Goal: Check status: Verify the current state of an ongoing process or item

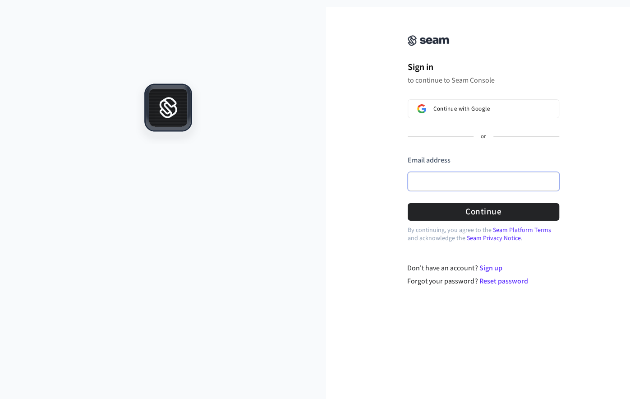
click at [454, 184] on input "Email address" at bounding box center [484, 181] width 152 height 19
type input "**********"
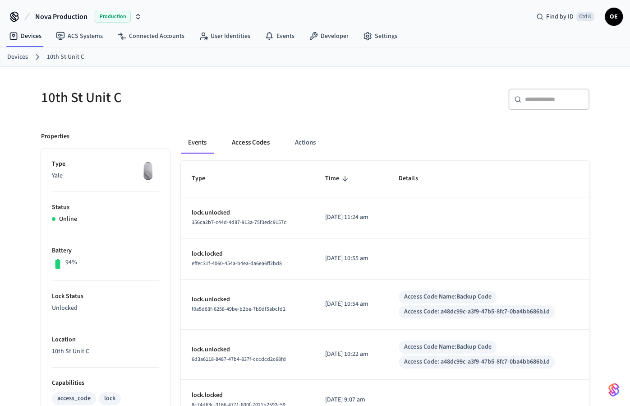
click at [230, 140] on button "Access Codes" at bounding box center [251, 143] width 52 height 22
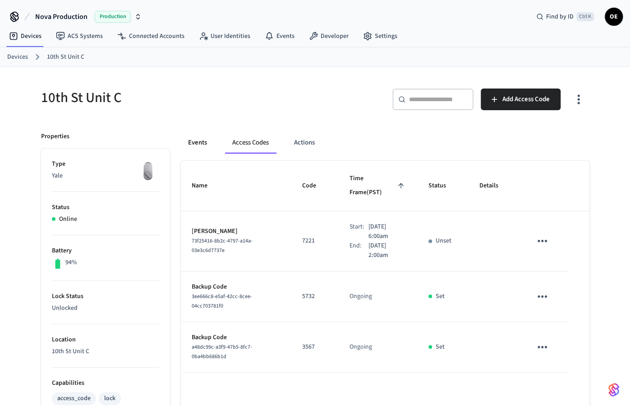
click at [198, 139] on button "Events" at bounding box center [197, 143] width 33 height 22
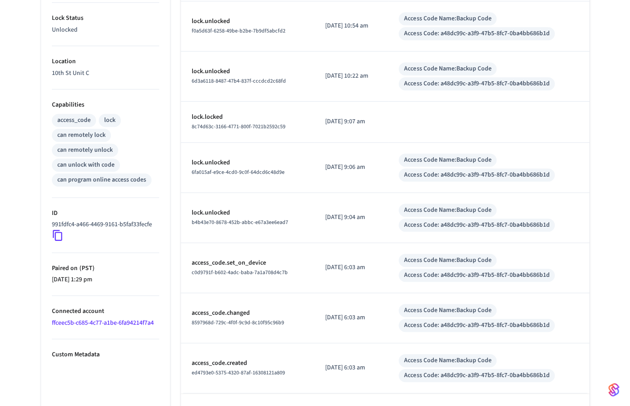
scroll to position [307, 0]
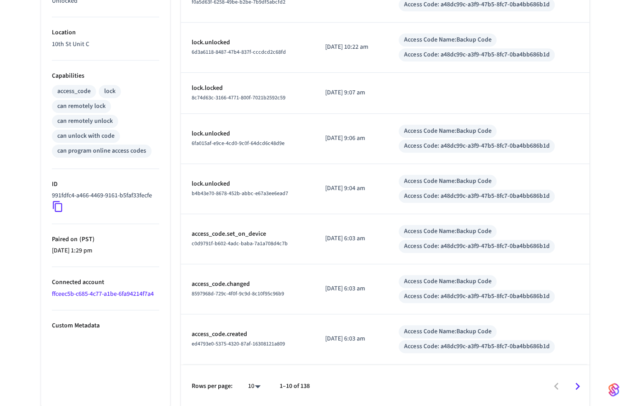
click at [578, 386] on icon "Go to next page" at bounding box center [578, 386] width 14 height 14
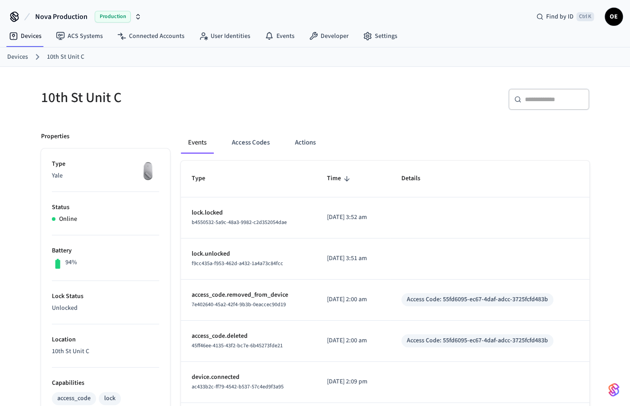
scroll to position [244, 0]
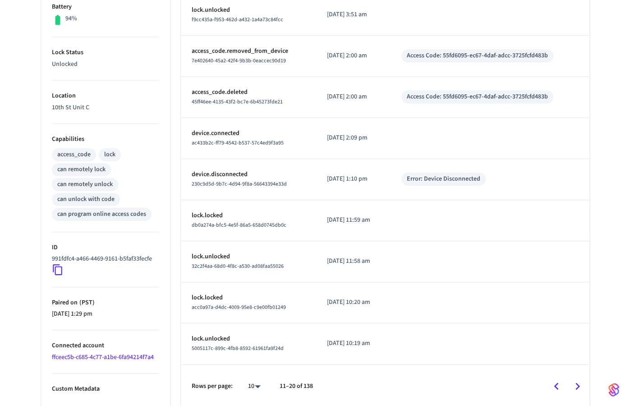
click at [557, 389] on icon "Go to previous page" at bounding box center [557, 386] width 14 height 14
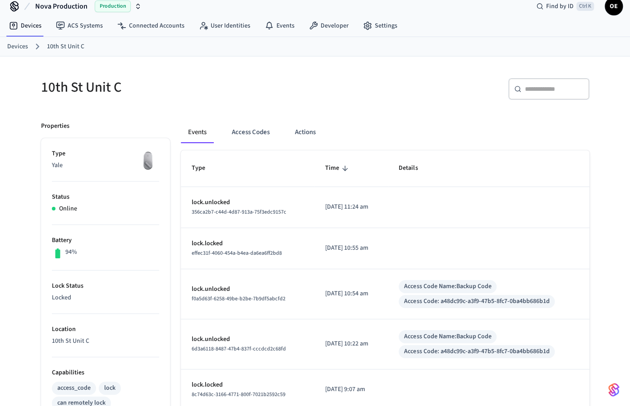
scroll to position [0, 0]
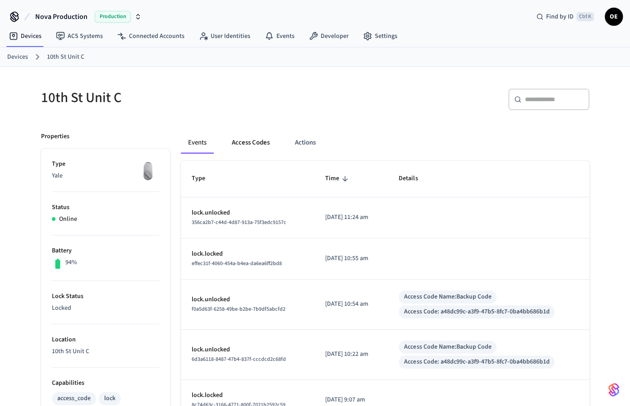
click at [243, 134] on button "Access Codes" at bounding box center [251, 143] width 52 height 22
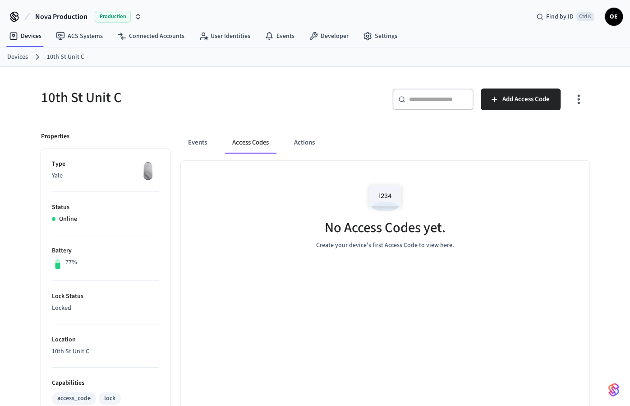
click at [273, 155] on div "Events Access Codes Actions" at bounding box center [385, 146] width 409 height 29
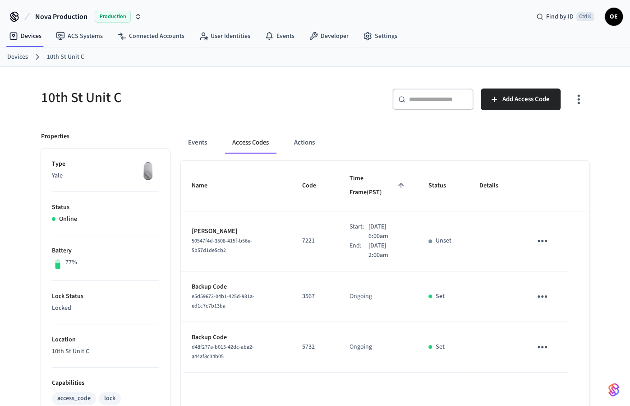
click at [257, 148] on button "Access Codes" at bounding box center [250, 143] width 51 height 22
click at [236, 138] on button "Access Codes" at bounding box center [250, 143] width 51 height 22
click at [198, 140] on button "Events" at bounding box center [197, 143] width 33 height 22
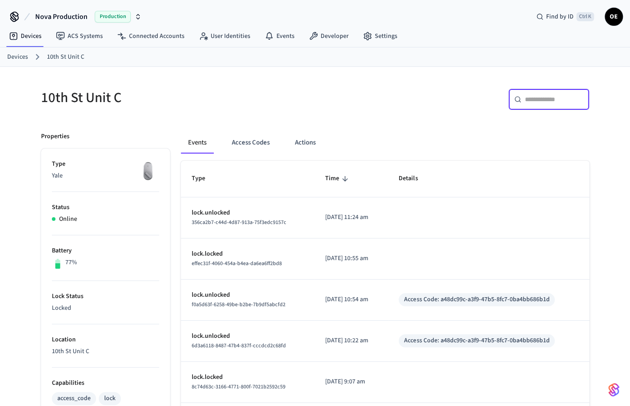
click at [541, 102] on input "text" at bounding box center [554, 99] width 59 height 9
paste input "**********"
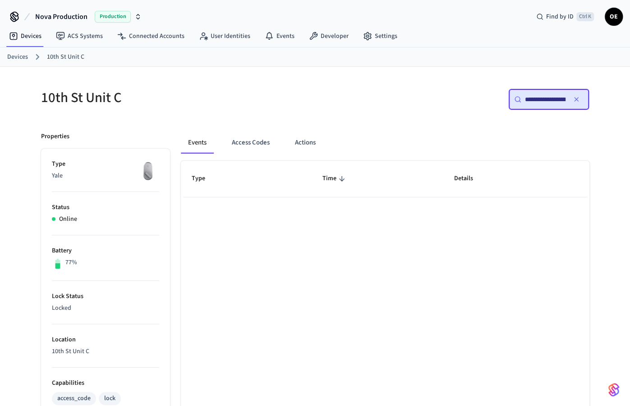
scroll to position [0, 66]
type input "**********"
